Goal: Task Accomplishment & Management: Use online tool/utility

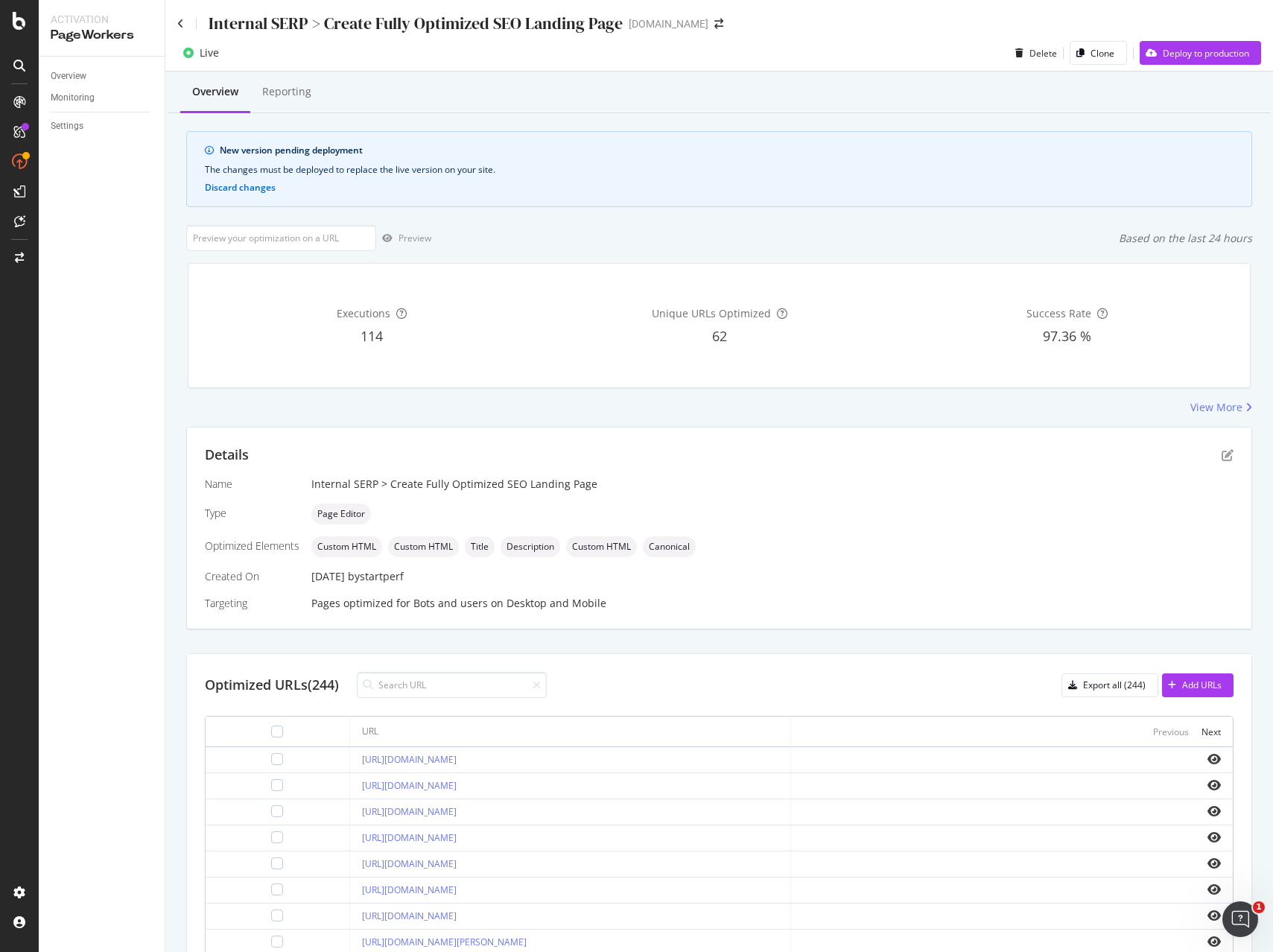
click at [863, 44] on div "Live Delete Clone Deploy to production" at bounding box center [719, 55] width 1108 height 30
drag, startPoint x: 834, startPoint y: 52, endPoint x: 555, endPoint y: 19, distance: 280.9
click at [832, 52] on div "Live Delete Clone Deploy to production" at bounding box center [719, 55] width 1108 height 30
click at [89, 273] on div "PageWorkers" at bounding box center [86, 278] width 62 height 15
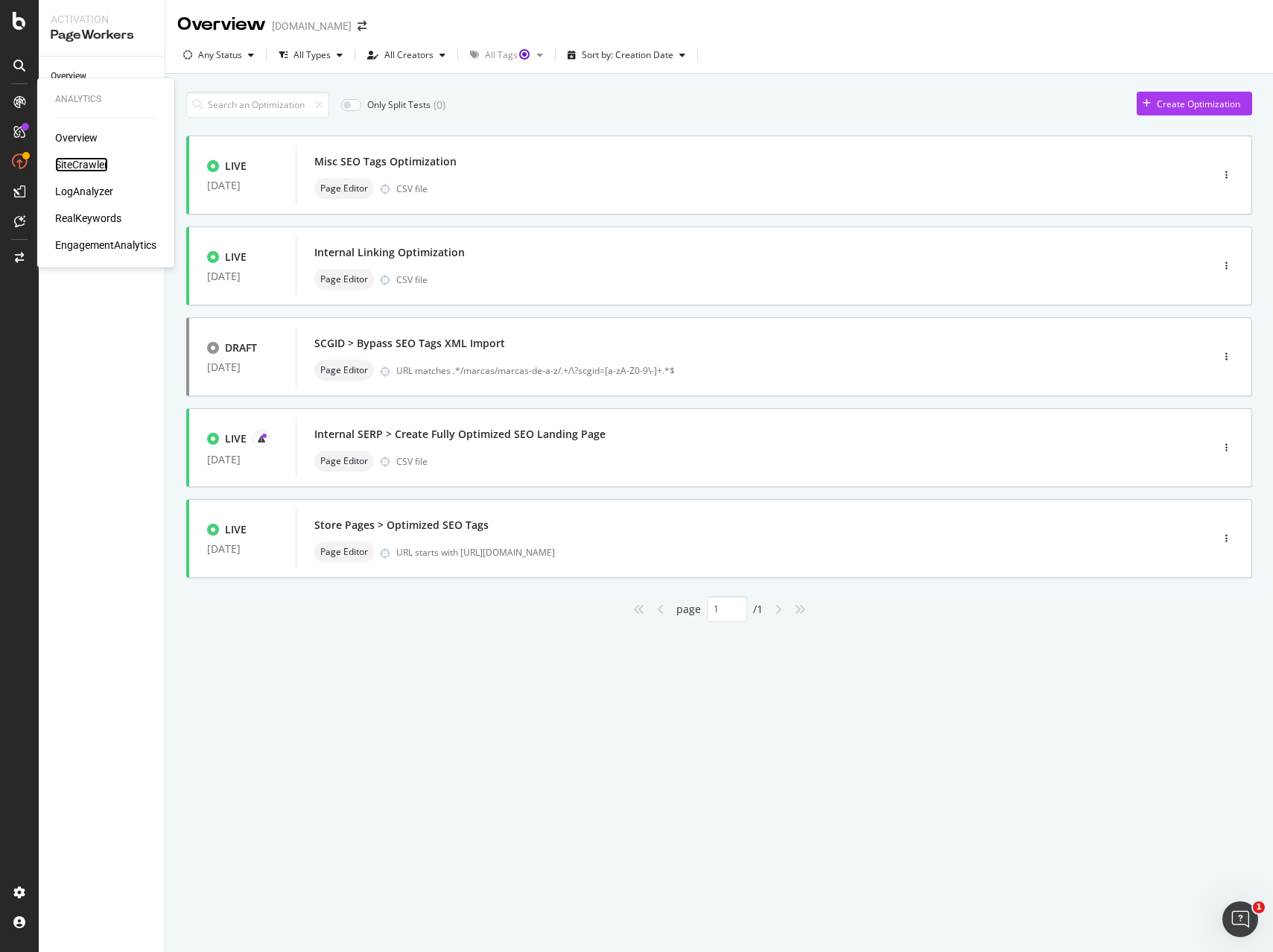
click at [90, 161] on div "SiteCrawler" at bounding box center [82, 164] width 53 height 15
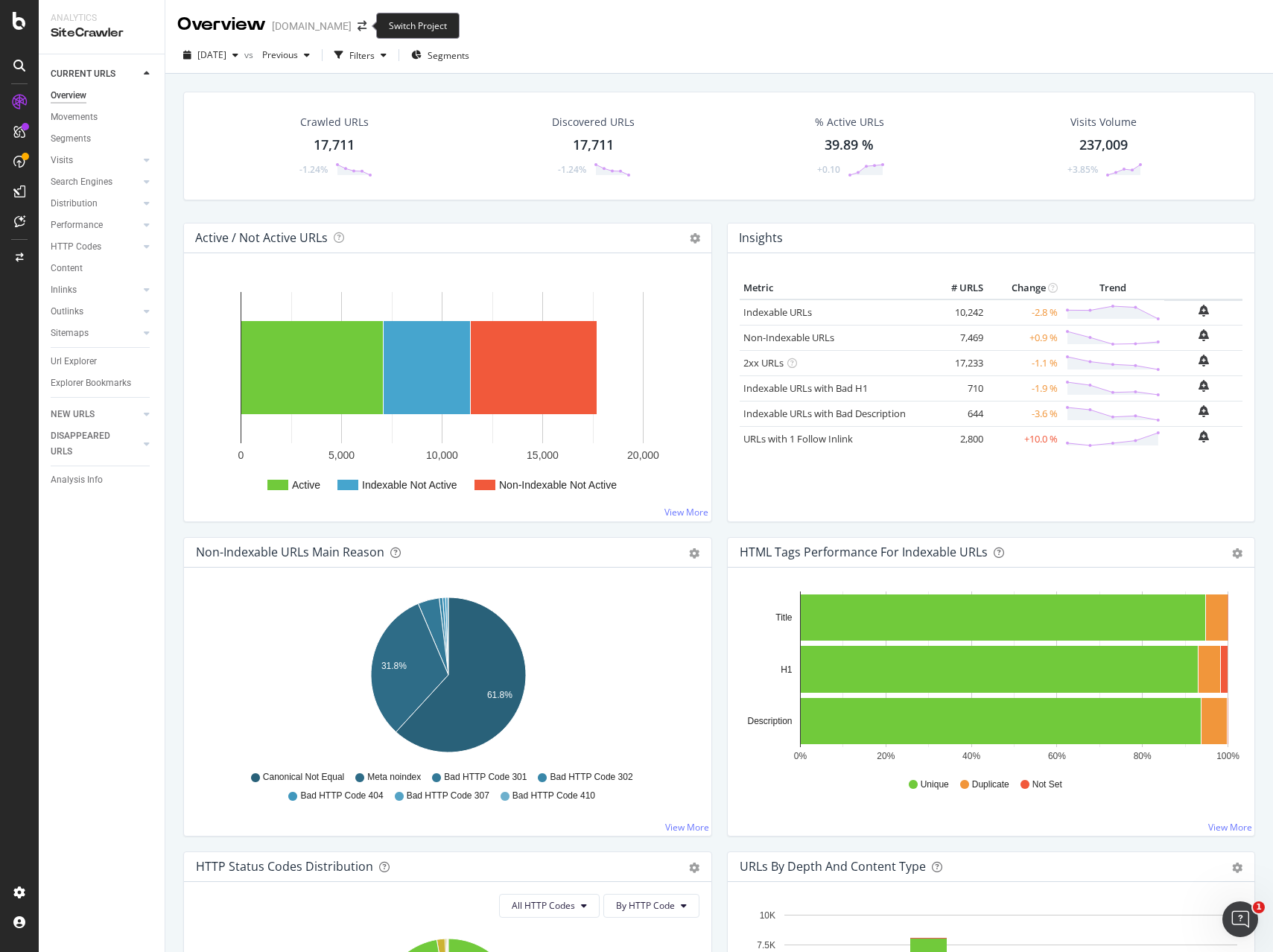
click at [372, 30] on div "Overview [DOMAIN_NAME]" at bounding box center [279, 25] width 204 height 25
click at [363, 25] on icon "arrow-right-arrow-left" at bounding box center [362, 25] width 9 height 10
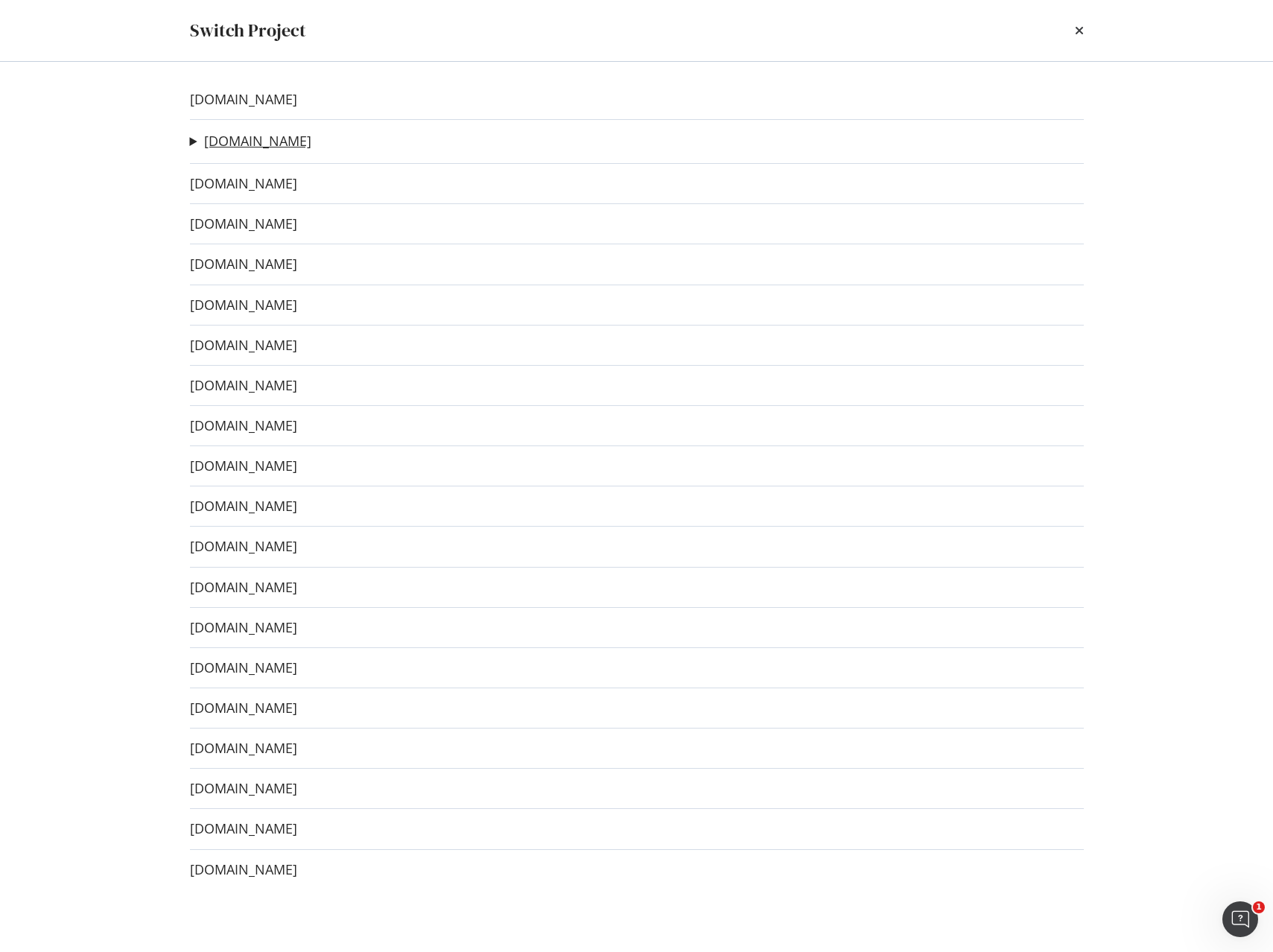
click at [247, 143] on link "[DOMAIN_NAME]" at bounding box center [258, 141] width 107 height 15
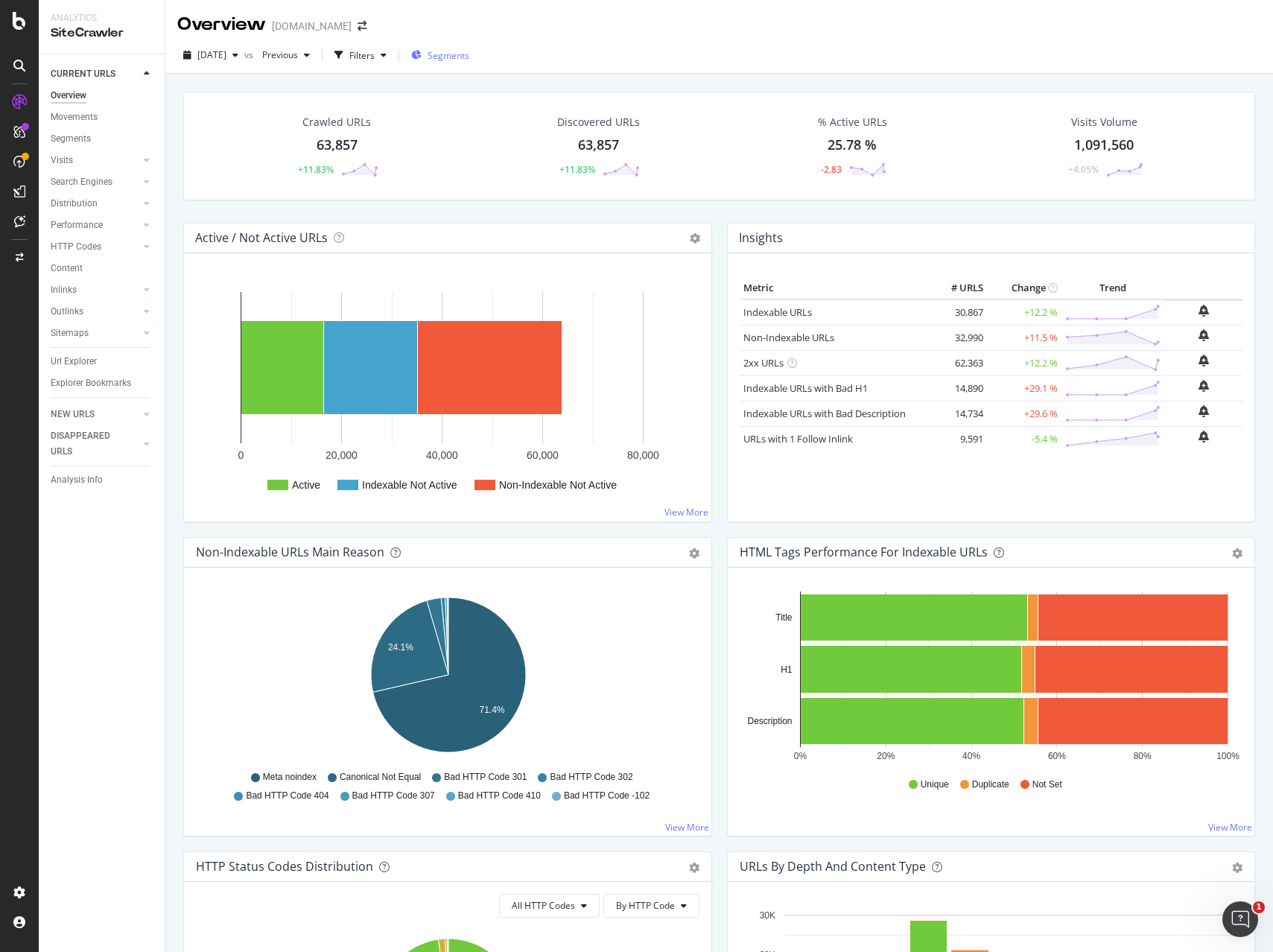
click at [469, 52] on span "Segments" at bounding box center [448, 55] width 42 height 13
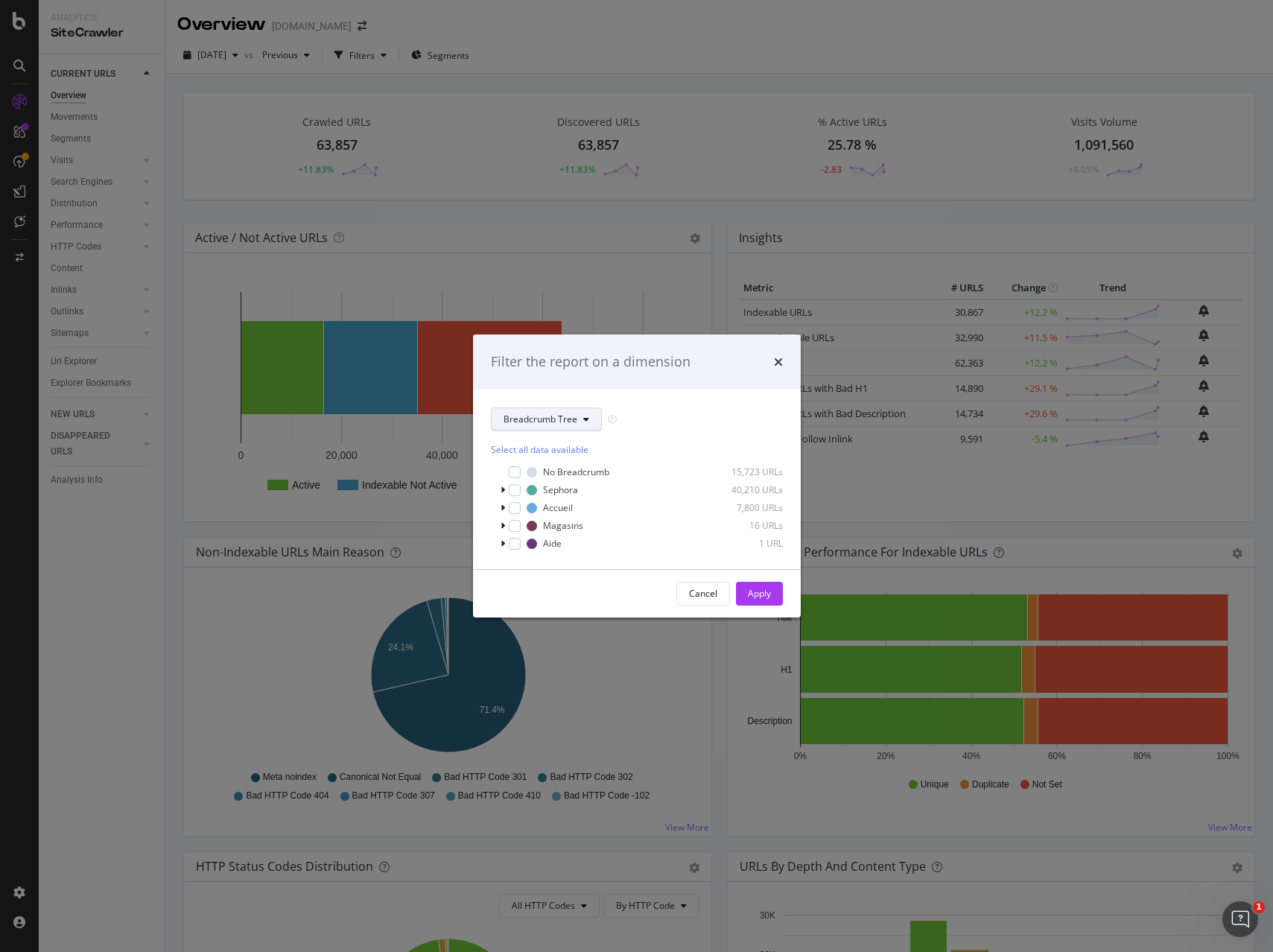
click at [555, 426] on button "Breadcrumb Tree" at bounding box center [546, 419] width 111 height 24
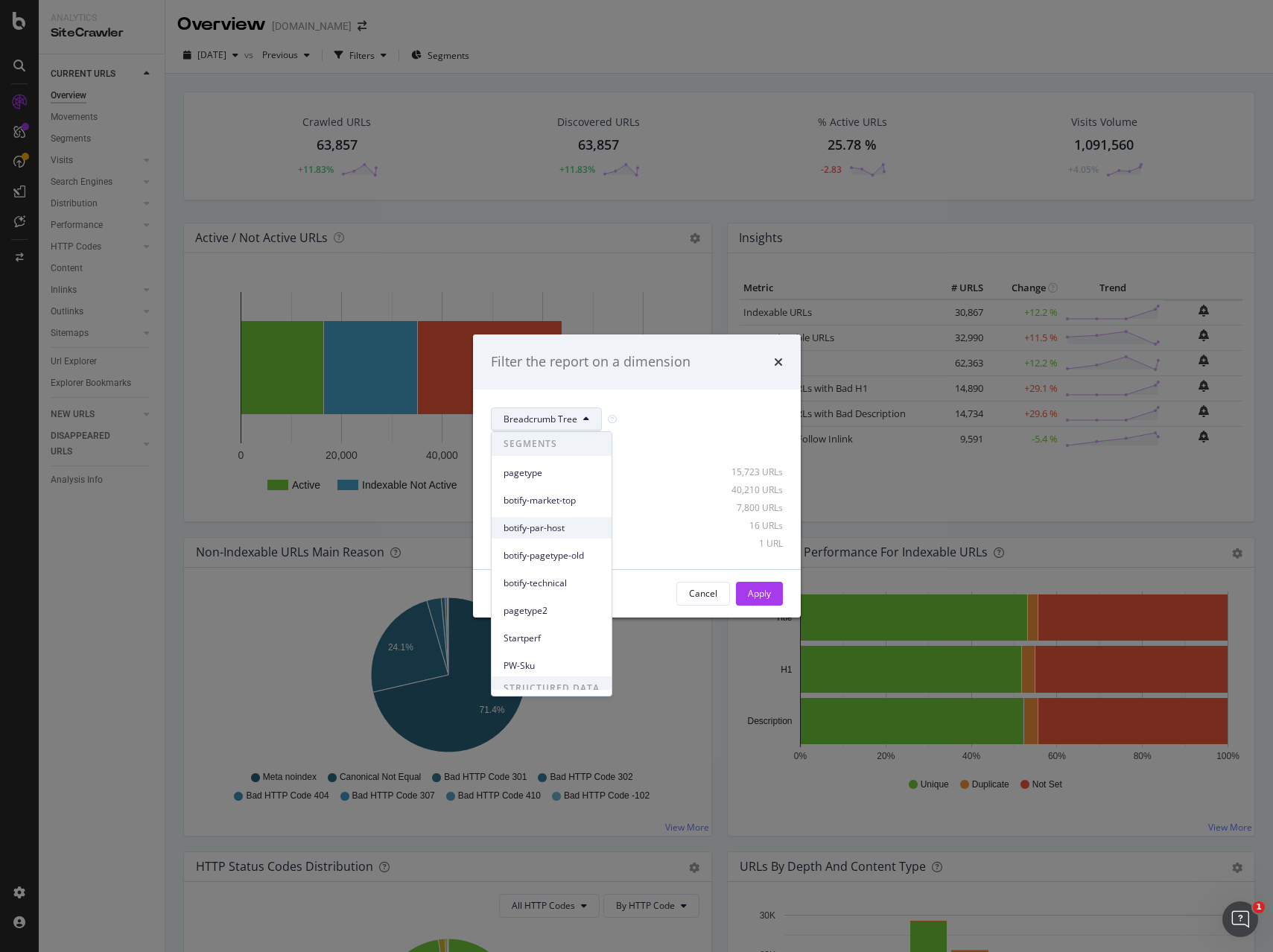
scroll to position [38, 0]
click at [530, 601] on span "Startperf" at bounding box center [552, 600] width 96 height 14
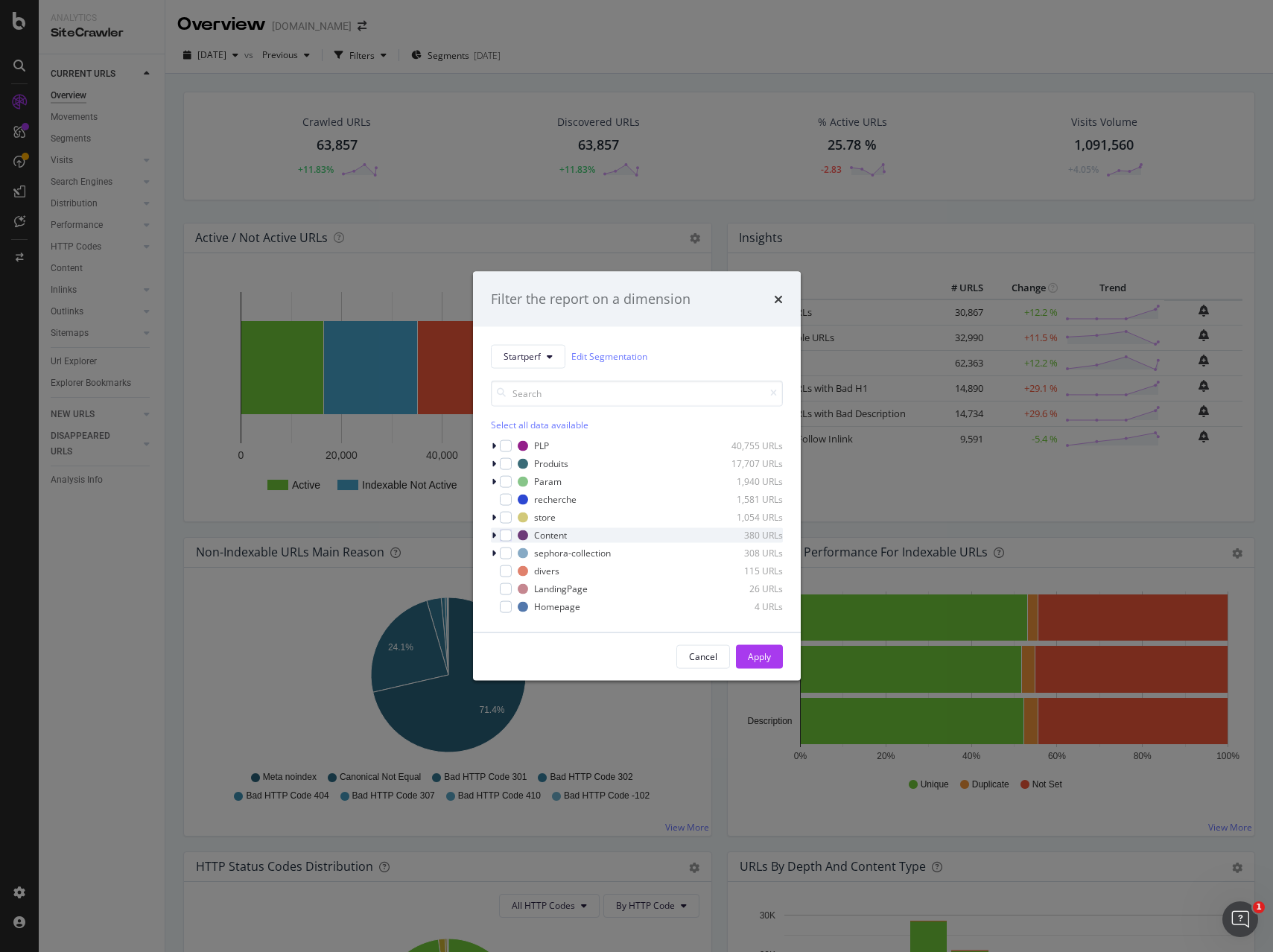
click at [492, 535] on icon "modal" at bounding box center [494, 535] width 5 height 9
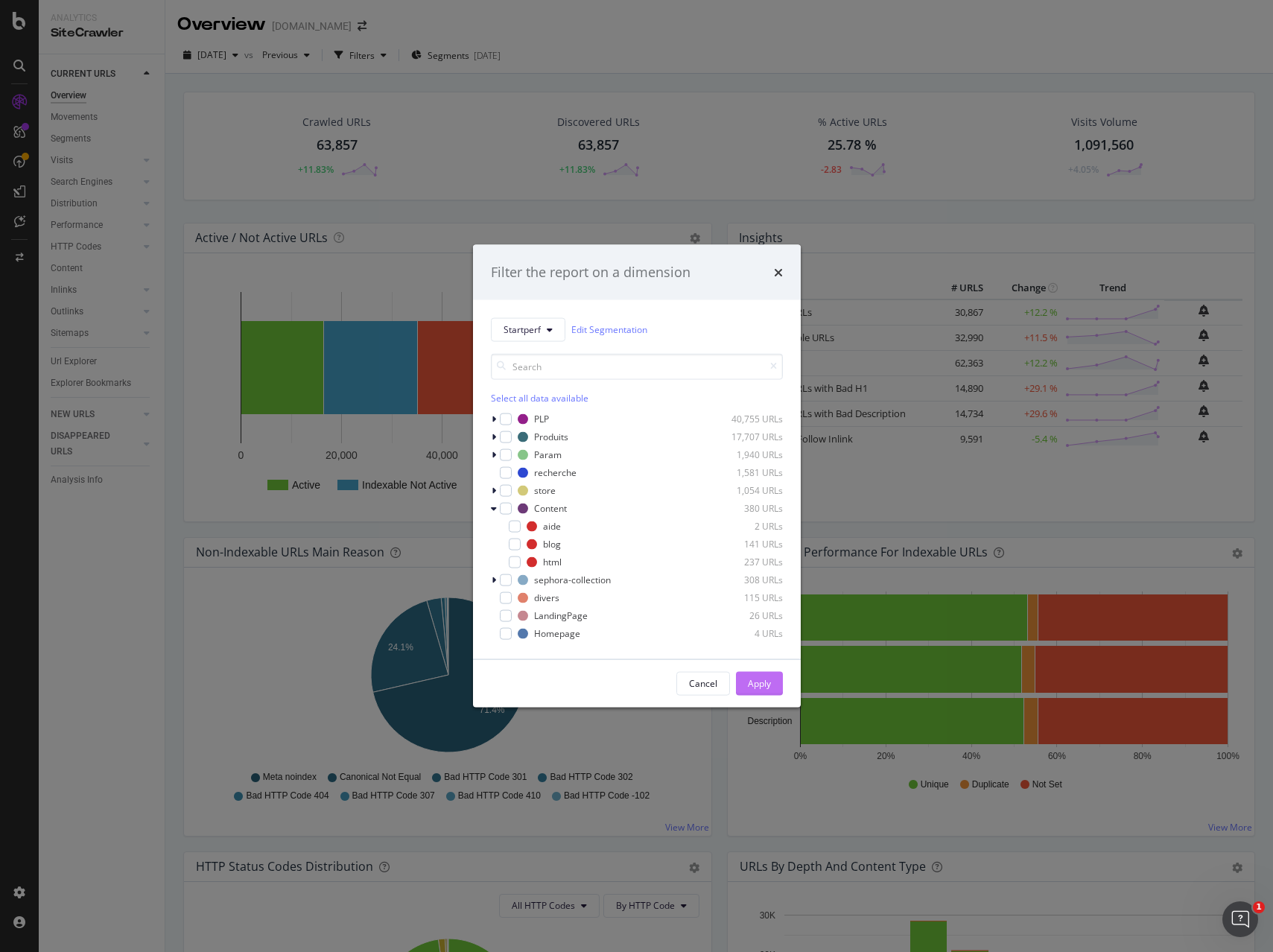
click at [755, 682] on div "Apply" at bounding box center [759, 683] width 23 height 13
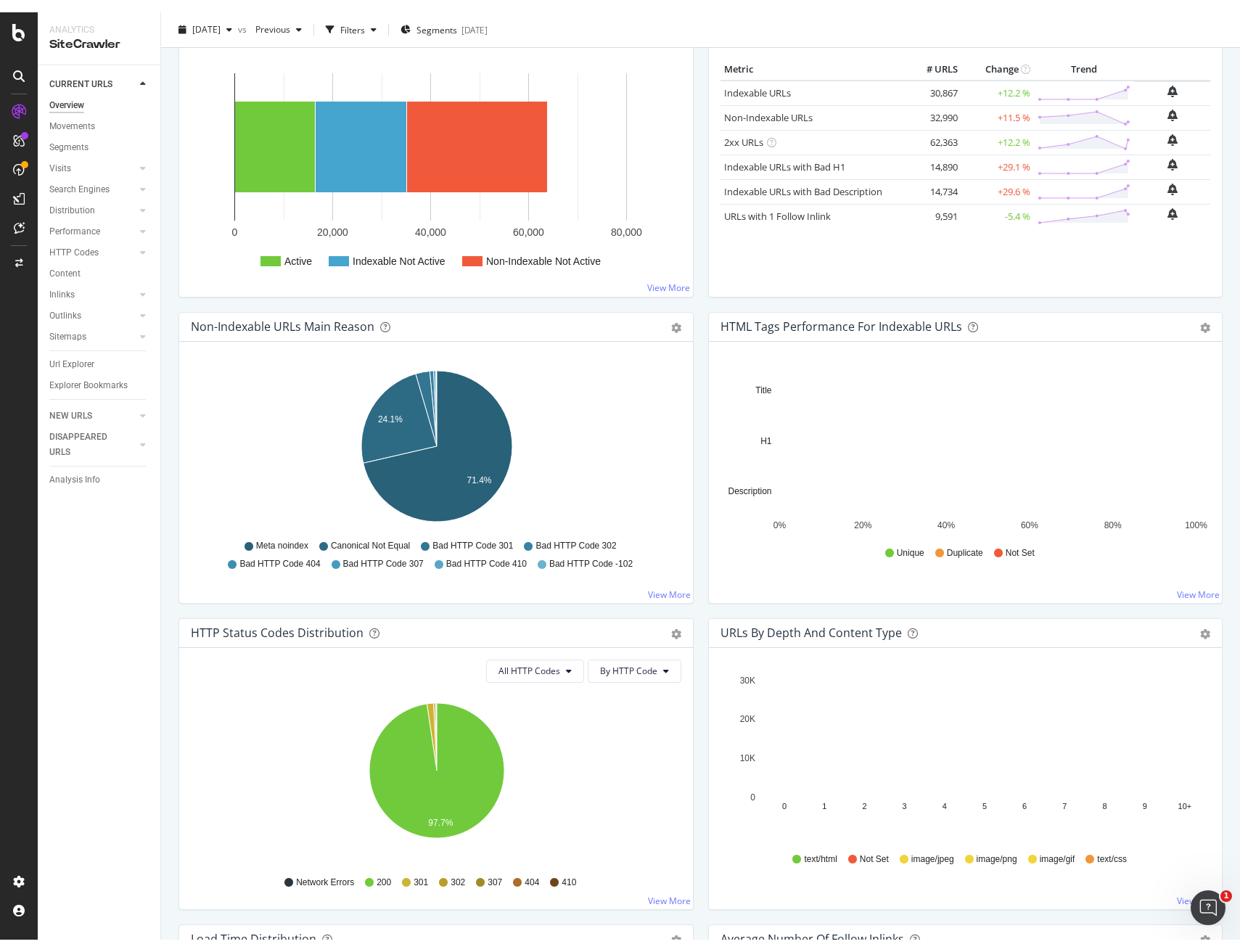
scroll to position [0, 0]
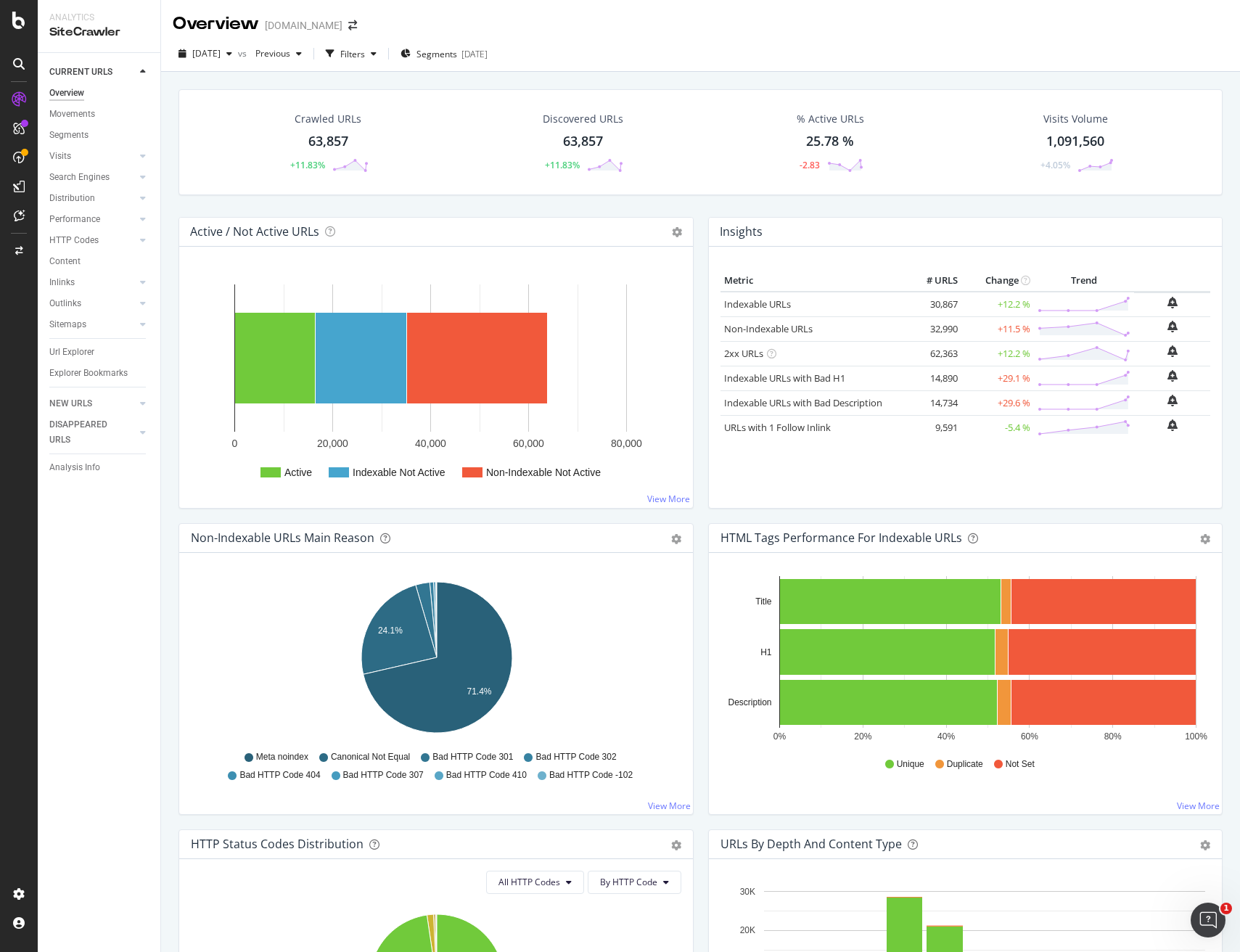
drag, startPoint x: 461, startPoint y: 28, endPoint x: 437, endPoint y: 27, distance: 24.0
click at [461, 28] on div "Overview [DOMAIN_NAME]" at bounding box center [700, 18] width 1079 height 36
click at [457, 52] on span "Segments" at bounding box center [437, 54] width 41 height 12
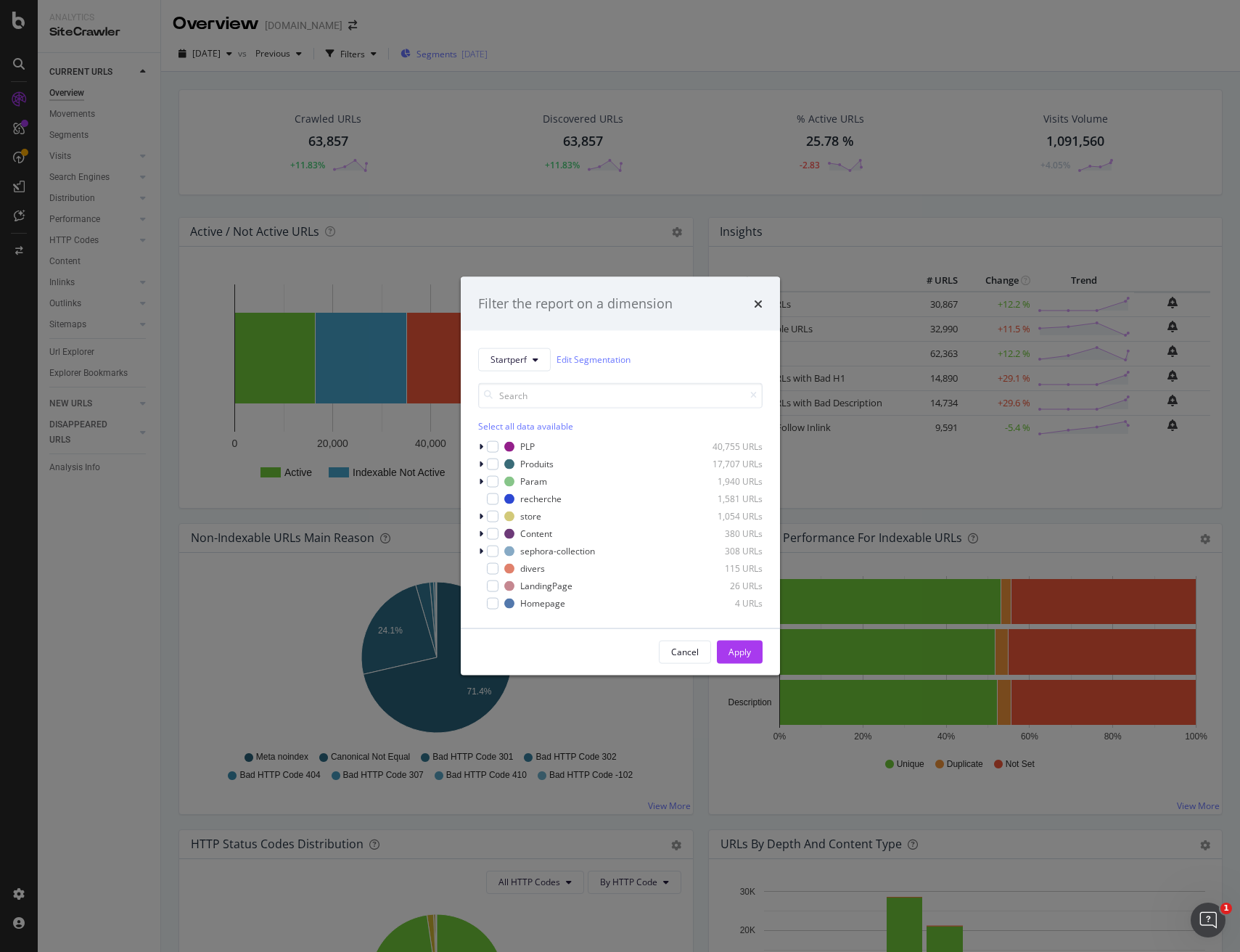
scroll to position [1, 0]
drag, startPoint x: 694, startPoint y: 652, endPoint x: 688, endPoint y: 646, distance: 8.5
click at [694, 652] on div "Cancel" at bounding box center [684, 652] width 27 height 12
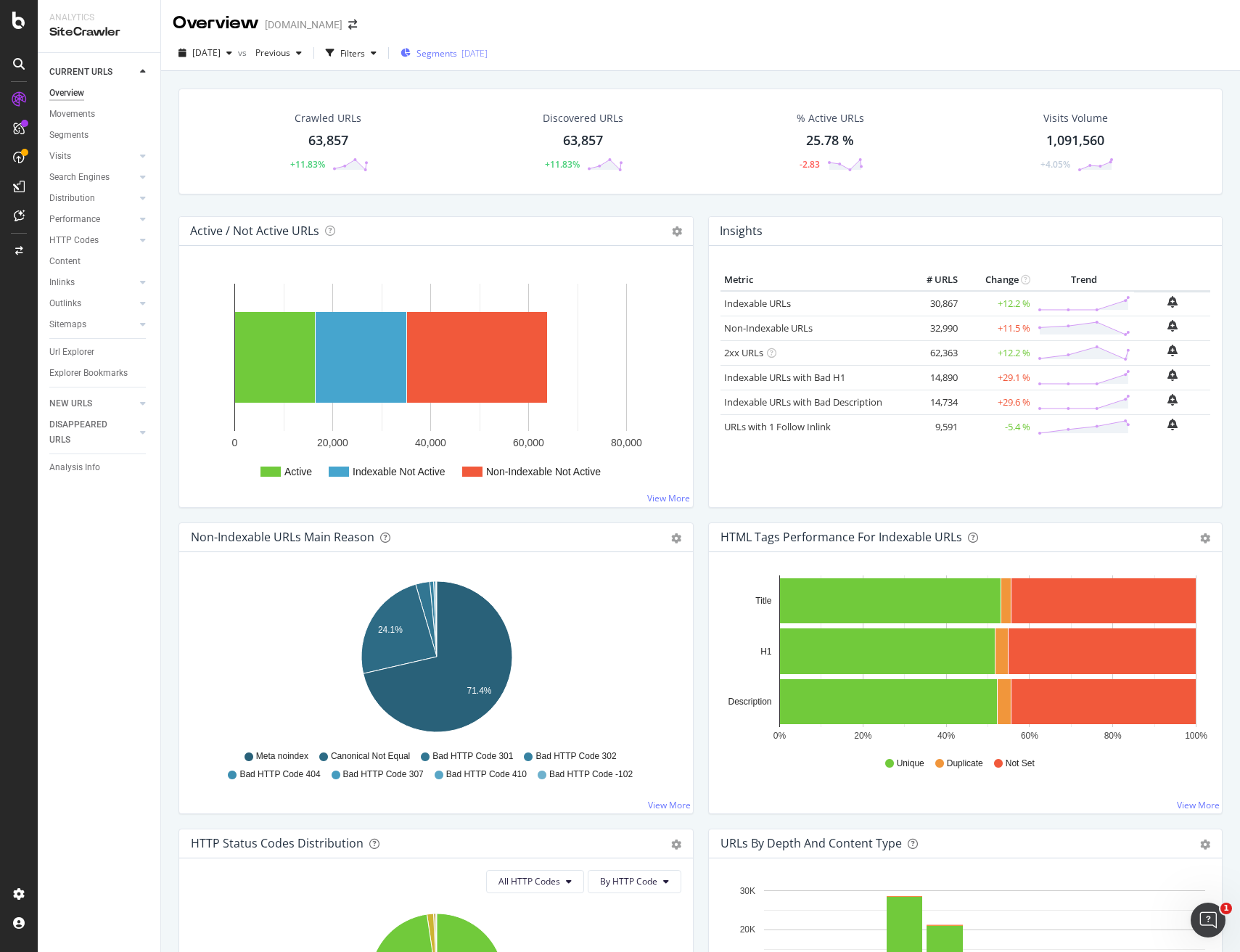
click at [457, 53] on span "Segments" at bounding box center [437, 53] width 41 height 12
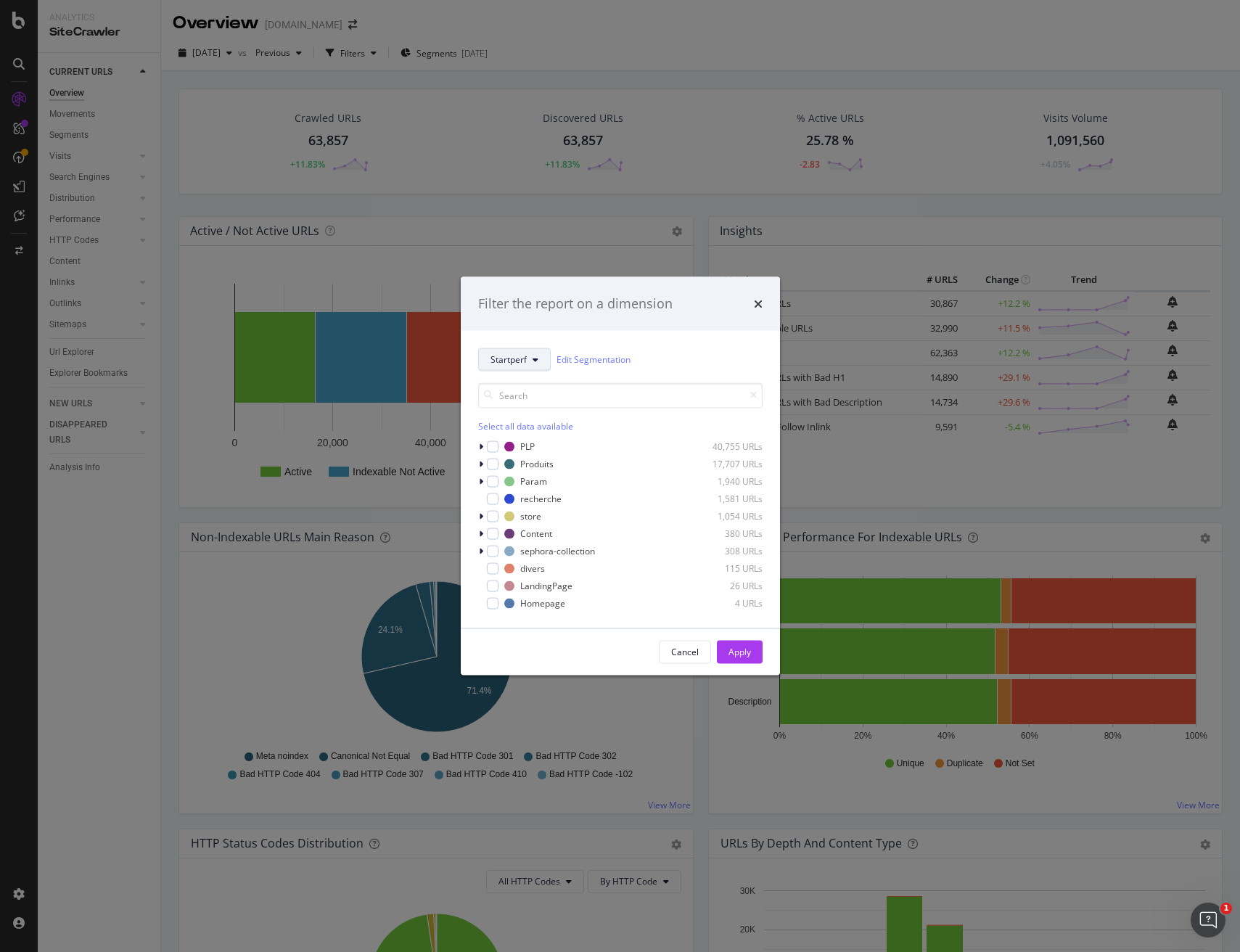
click at [525, 359] on span "Startperf" at bounding box center [508, 360] width 36 height 12
click at [533, 565] on span "Startperf" at bounding box center [537, 566] width 94 height 13
click at [483, 534] on div "modal" at bounding box center [483, 533] width 9 height 14
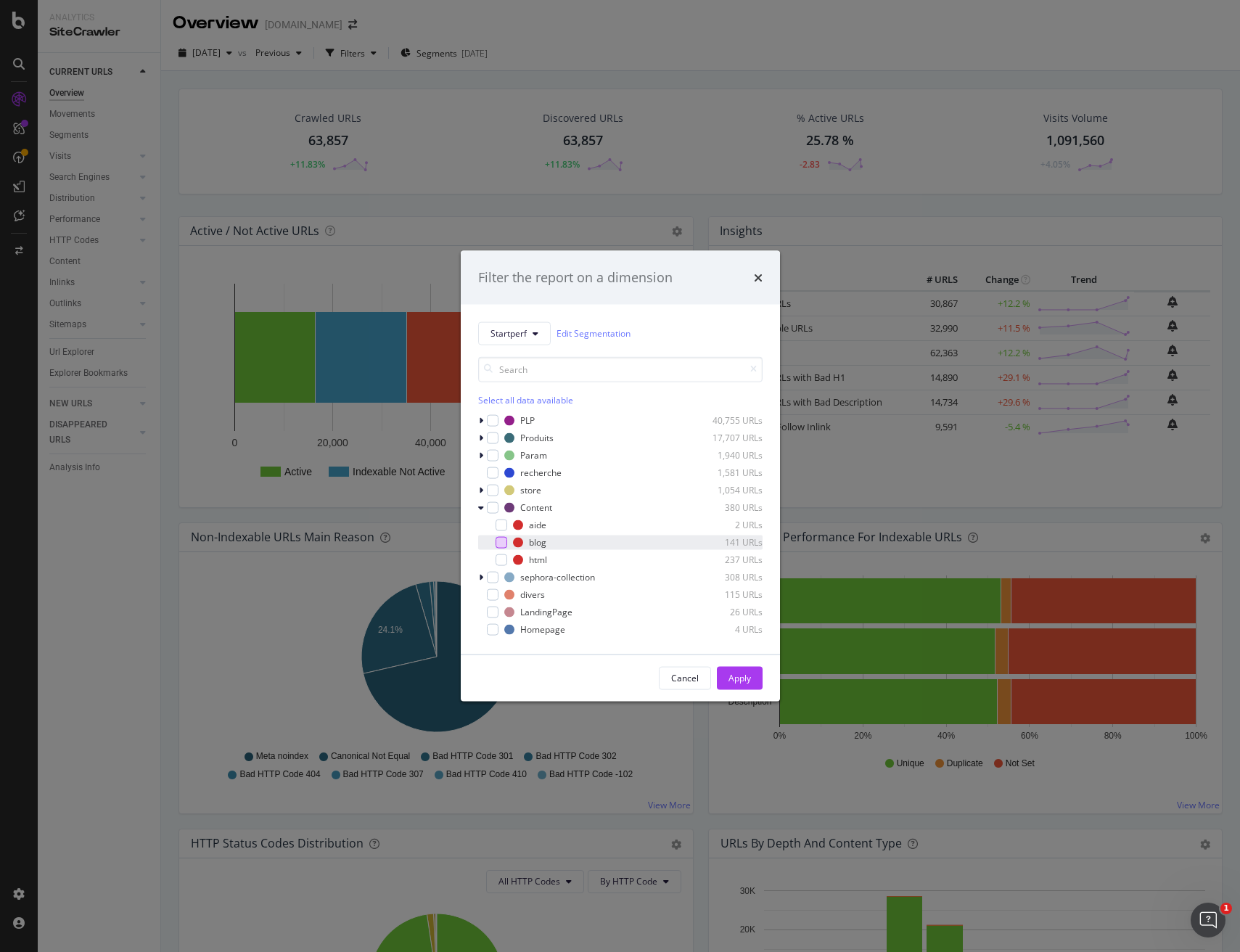
click at [504, 540] on div "modal" at bounding box center [501, 542] width 11 height 11
click at [744, 682] on div "Apply" at bounding box center [739, 678] width 22 height 12
